Goal: Check status: Check status

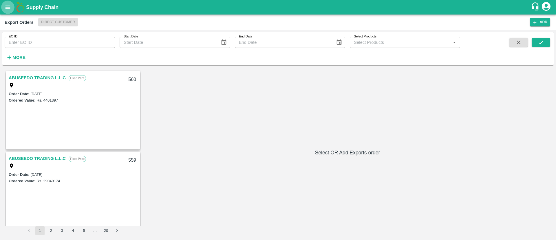
click at [8, 10] on icon "open drawer" at bounding box center [8, 7] width 6 height 6
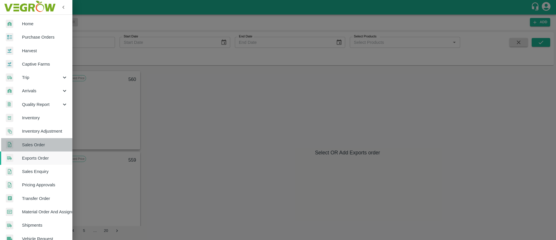
click at [38, 148] on link "Sales Order" at bounding box center [36, 144] width 72 height 13
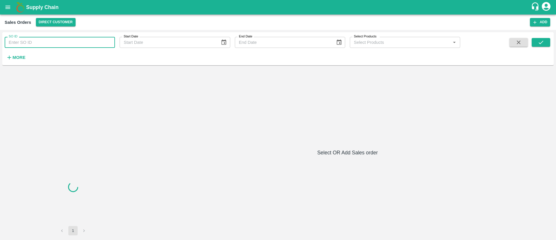
click at [54, 38] on input "SO ID" at bounding box center [60, 42] width 110 height 11
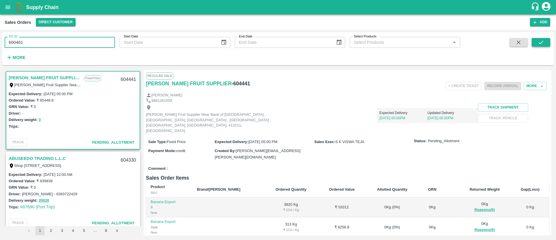
type input "600461"
click at [543, 43] on icon "submit" at bounding box center [541, 42] width 6 height 6
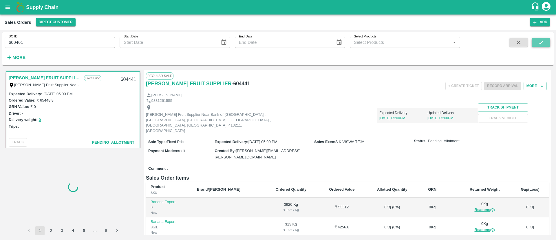
click at [543, 43] on icon "submit" at bounding box center [541, 42] width 6 height 6
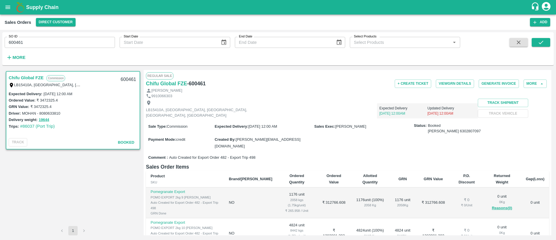
click at [40, 73] on div "Chifu Global FZE Commission LB15410A, [GEOGRAPHIC_DATA] 600461" at bounding box center [72, 81] width 133 height 19
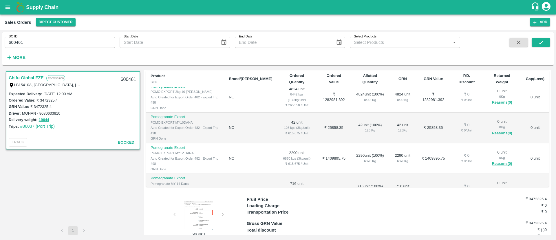
scroll to position [111, 0]
